Goal: Information Seeking & Learning: Find specific fact

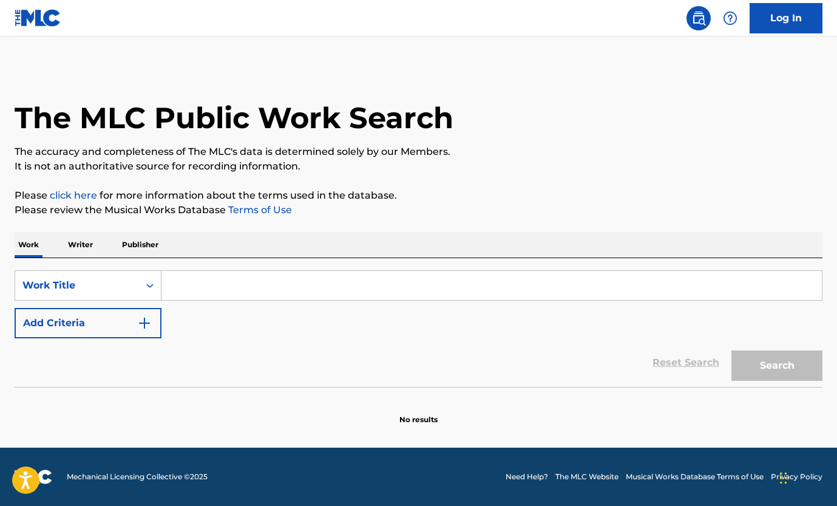
click at [207, 279] on input "Search Form" at bounding box center [491, 285] width 661 height 29
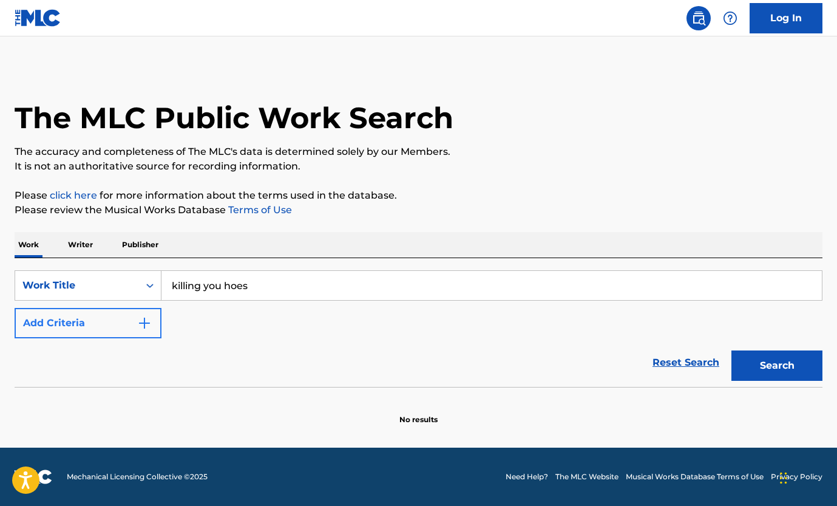
type input "killing you hoes"
click at [93, 319] on button "Add Criteria" at bounding box center [88, 323] width 147 height 30
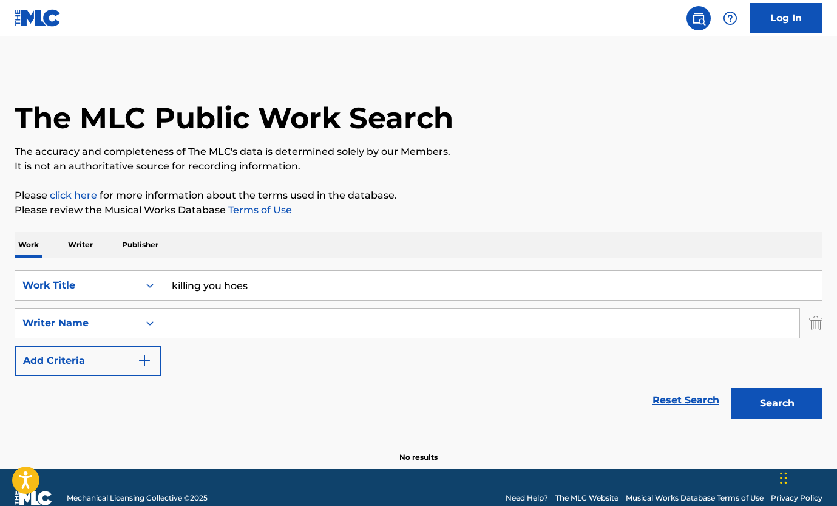
click at [196, 324] on input "Search Form" at bounding box center [480, 322] width 638 height 29
type input "lamella"
click at [777, 403] on button "Search" at bounding box center [777, 403] width 91 height 30
drag, startPoint x: 220, startPoint y: 321, endPoint x: 122, endPoint y: 314, distance: 97.9
click at [122, 314] on div "SearchWithCriteria0d219a4e-b7f8-4df6-82de-caa49ecaf855 Writer Name lamella" at bounding box center [419, 323] width 808 height 30
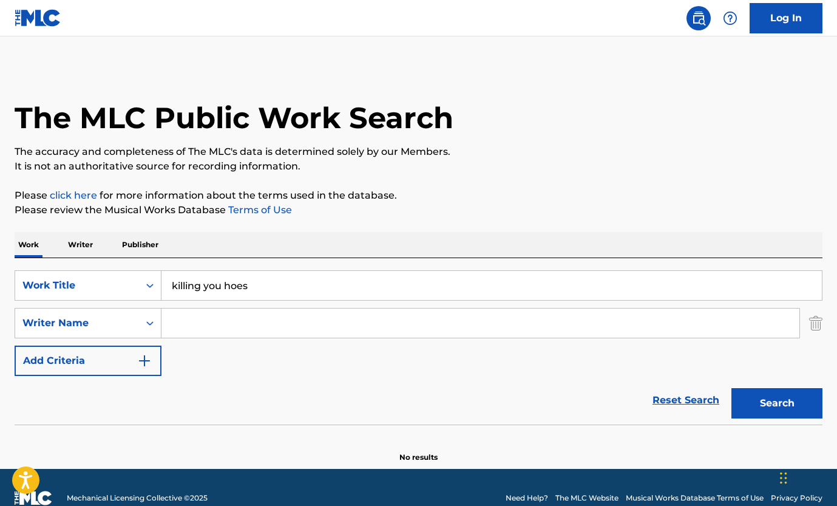
click at [202, 285] on input "killing you hoes" at bounding box center [491, 285] width 661 height 29
type input "killin you hoes"
click at [777, 403] on button "Search" at bounding box center [777, 403] width 91 height 30
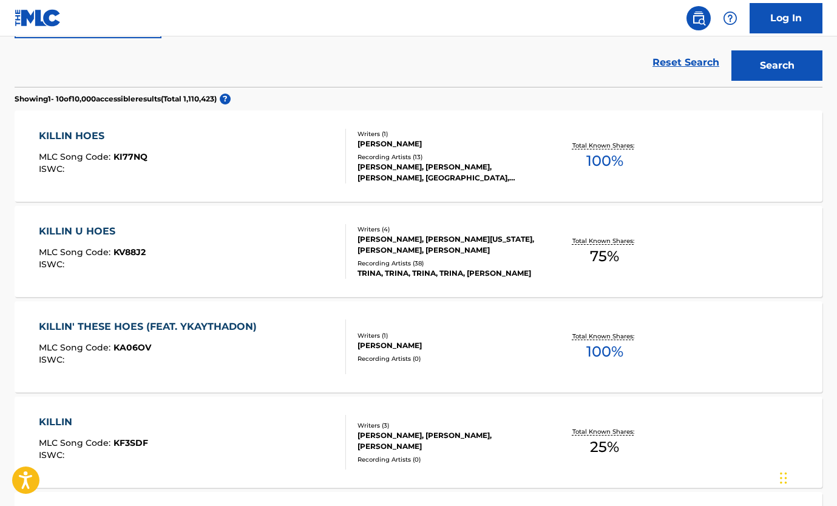
scroll to position [347, 0]
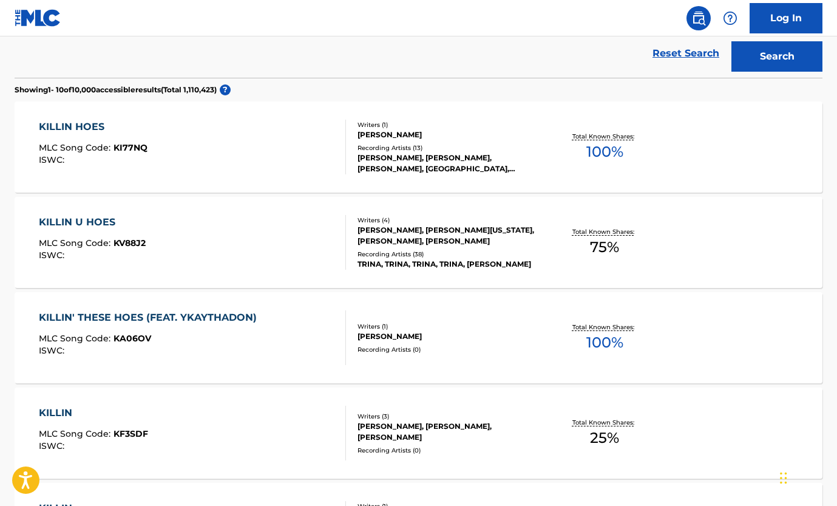
click at [257, 243] on div "KILLIN U HOES MLC Song Code : KV88J2 ISWC :" at bounding box center [192, 242] width 307 height 55
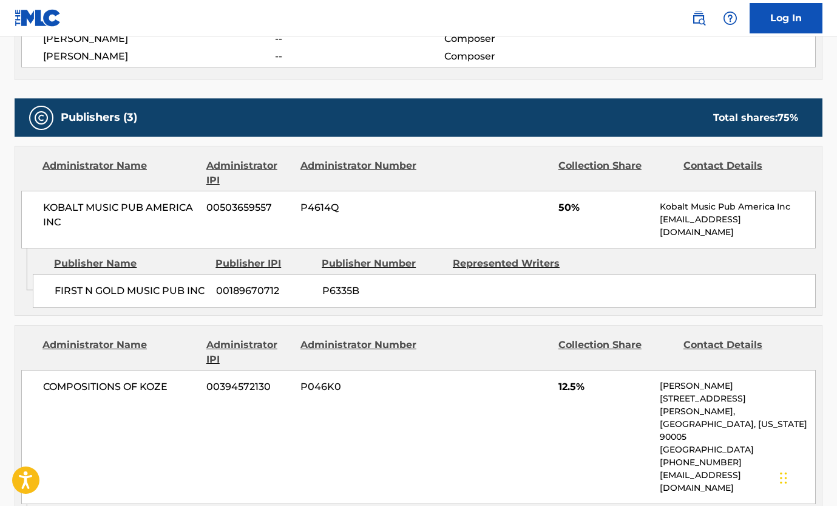
scroll to position [571, 0]
